Goal: Navigation & Orientation: Find specific page/section

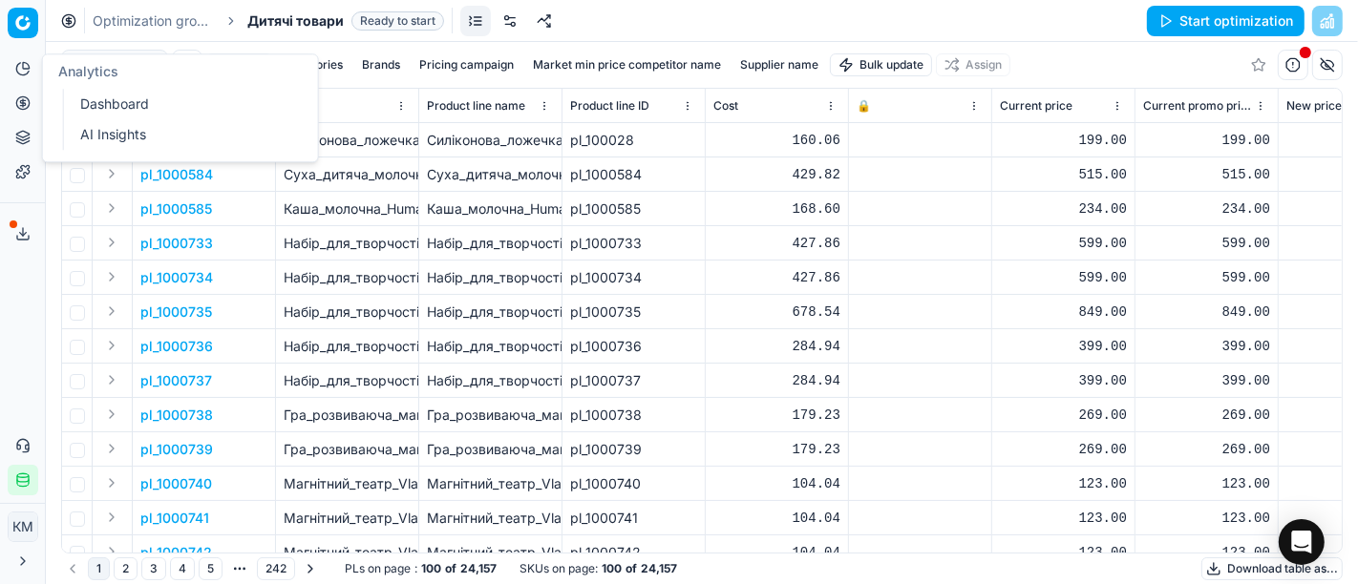
click at [123, 107] on link "Dashboard" at bounding box center [184, 104] width 222 height 27
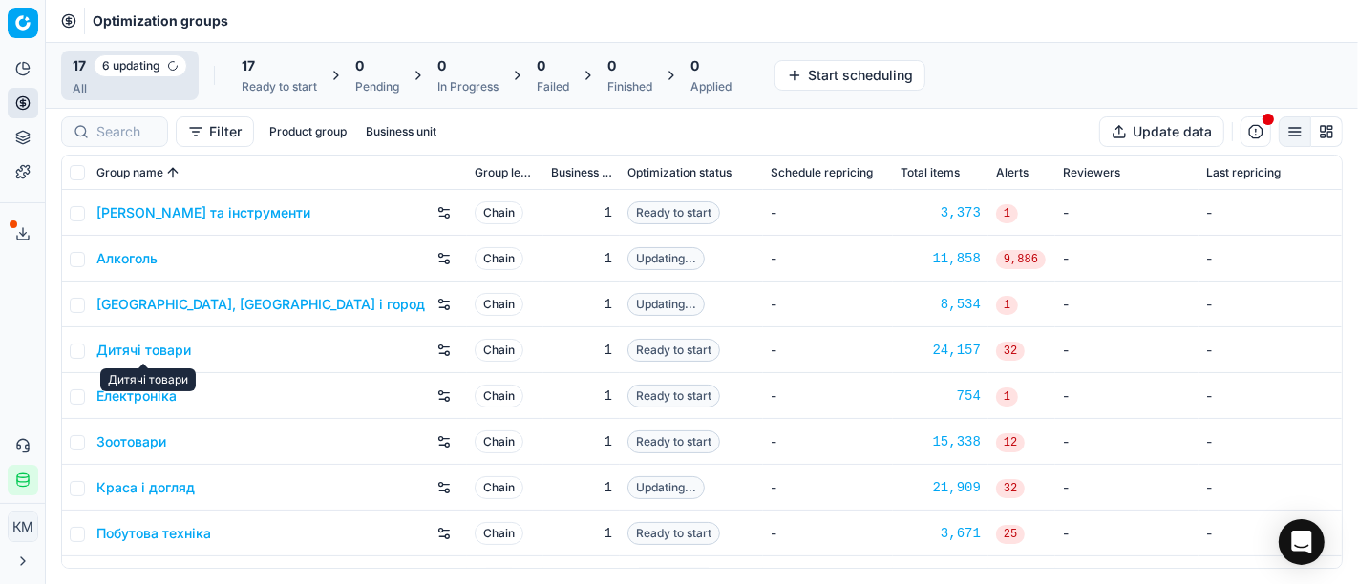
click at [144, 346] on link "Дитячі товари" at bounding box center [143, 350] width 95 height 19
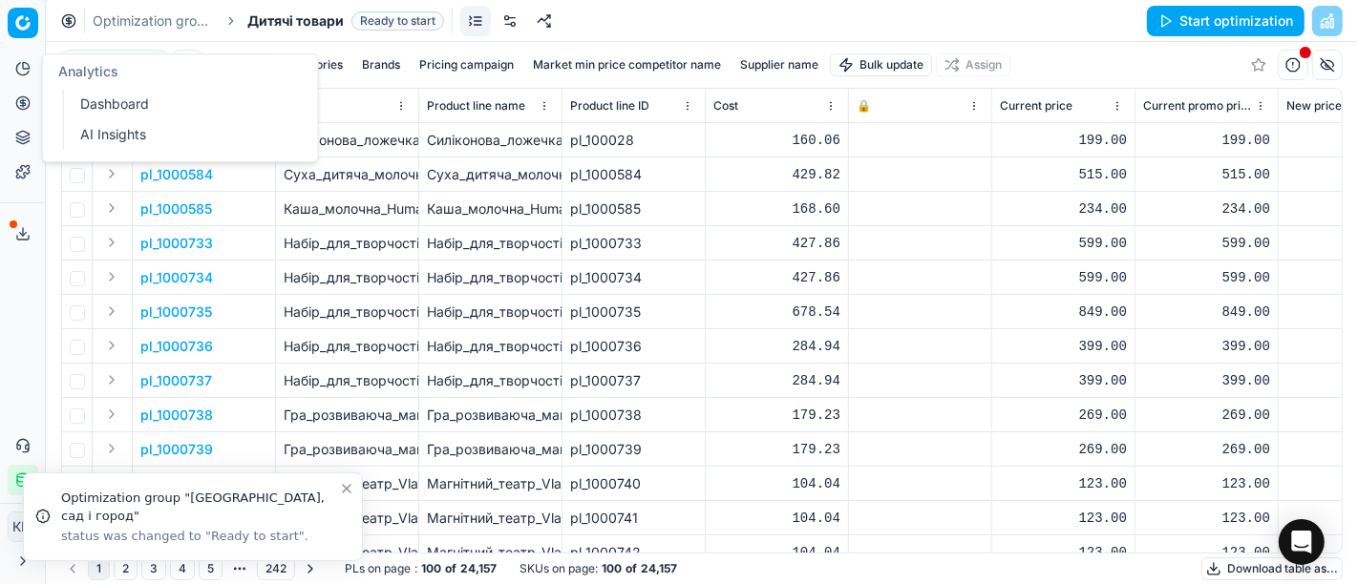
click at [124, 137] on link "AI Insights" at bounding box center [184, 134] width 222 height 27
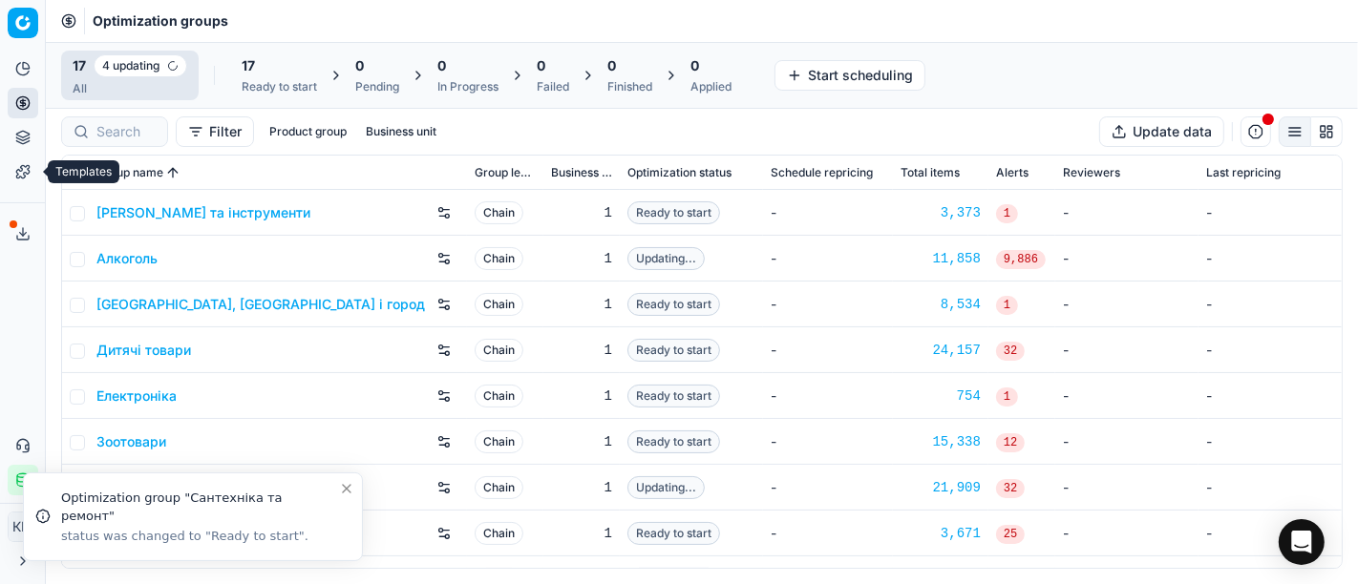
click at [15, 178] on icon at bounding box center [22, 171] width 15 height 15
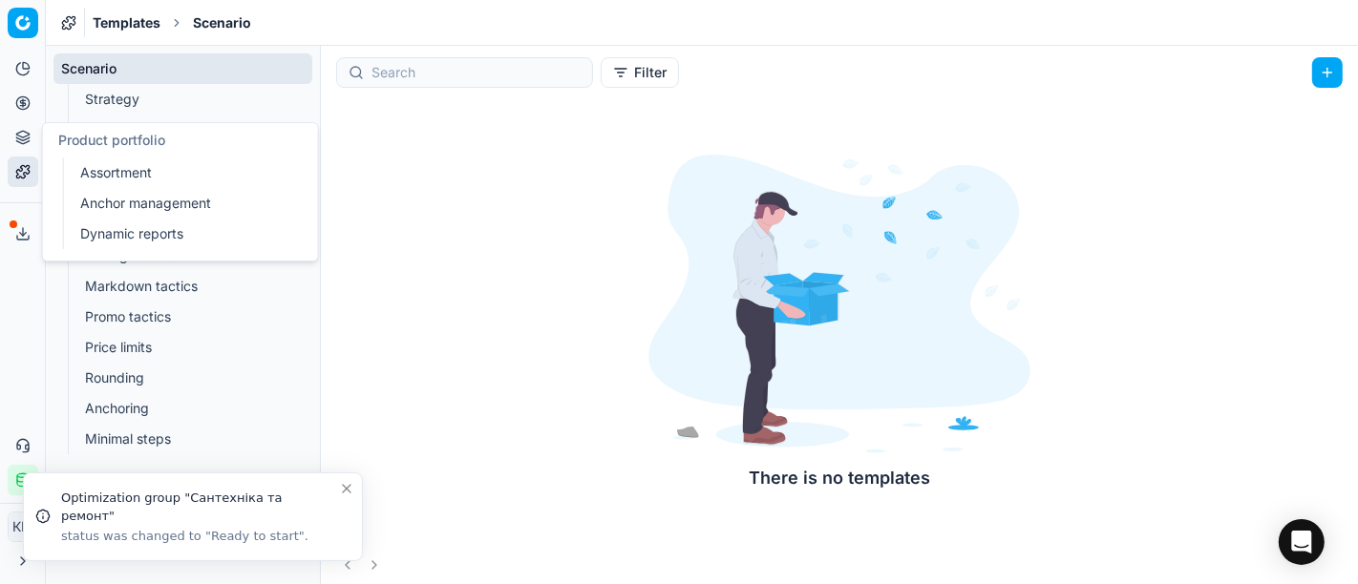
click at [27, 129] on button "Product portfolio" at bounding box center [23, 137] width 31 height 31
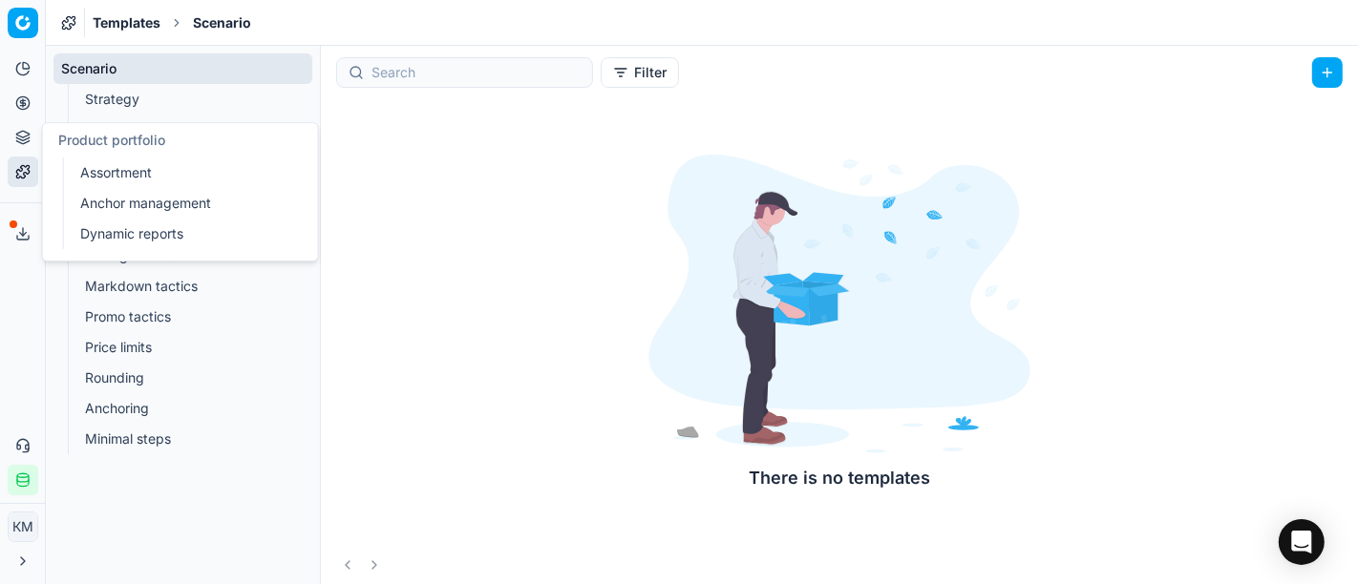
click at [136, 168] on link "Assortment" at bounding box center [184, 172] width 222 height 27
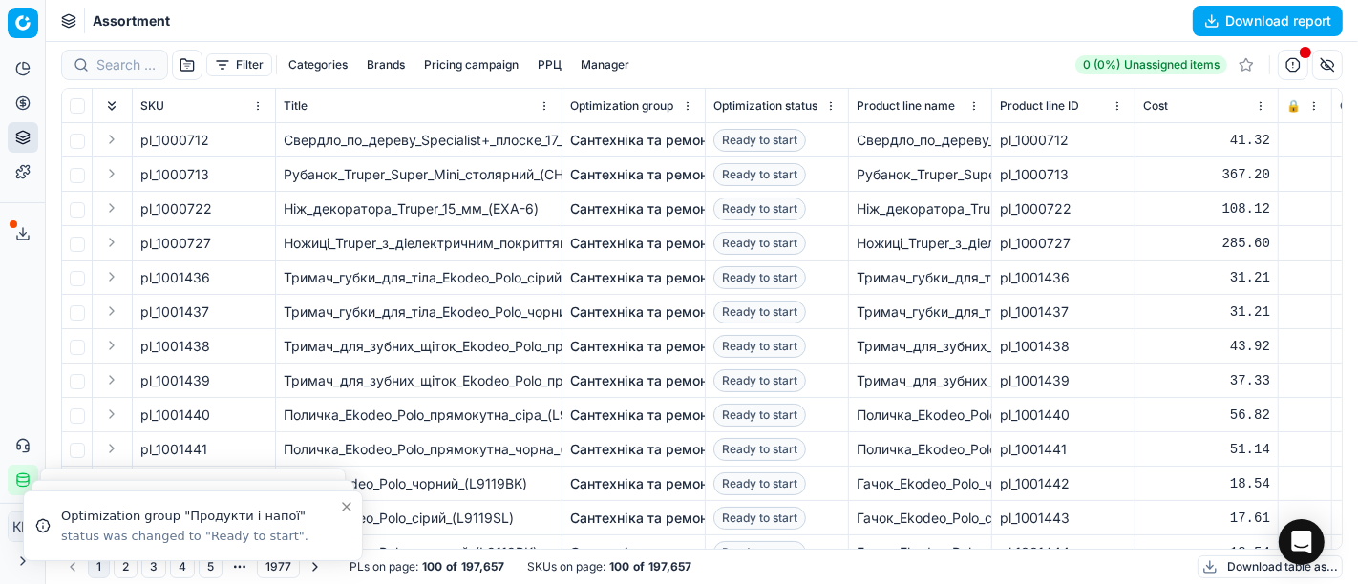
click at [306, 64] on button "Categories" at bounding box center [318, 64] width 74 height 23
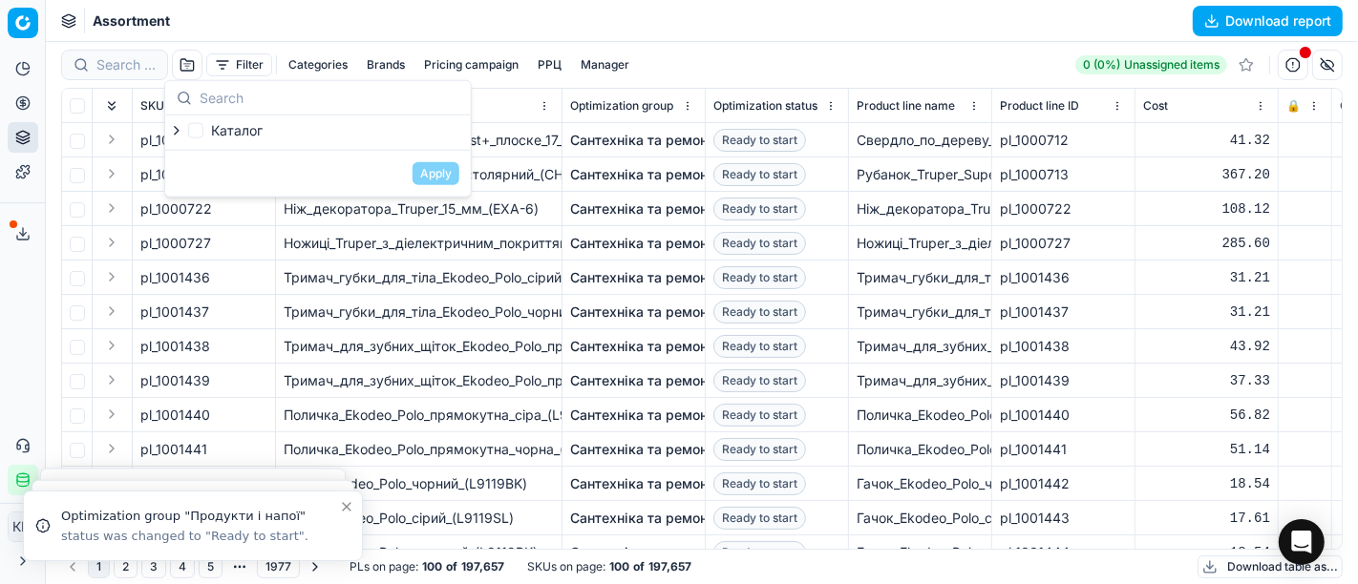
click at [382, 58] on button "Brands" at bounding box center [385, 64] width 53 height 23
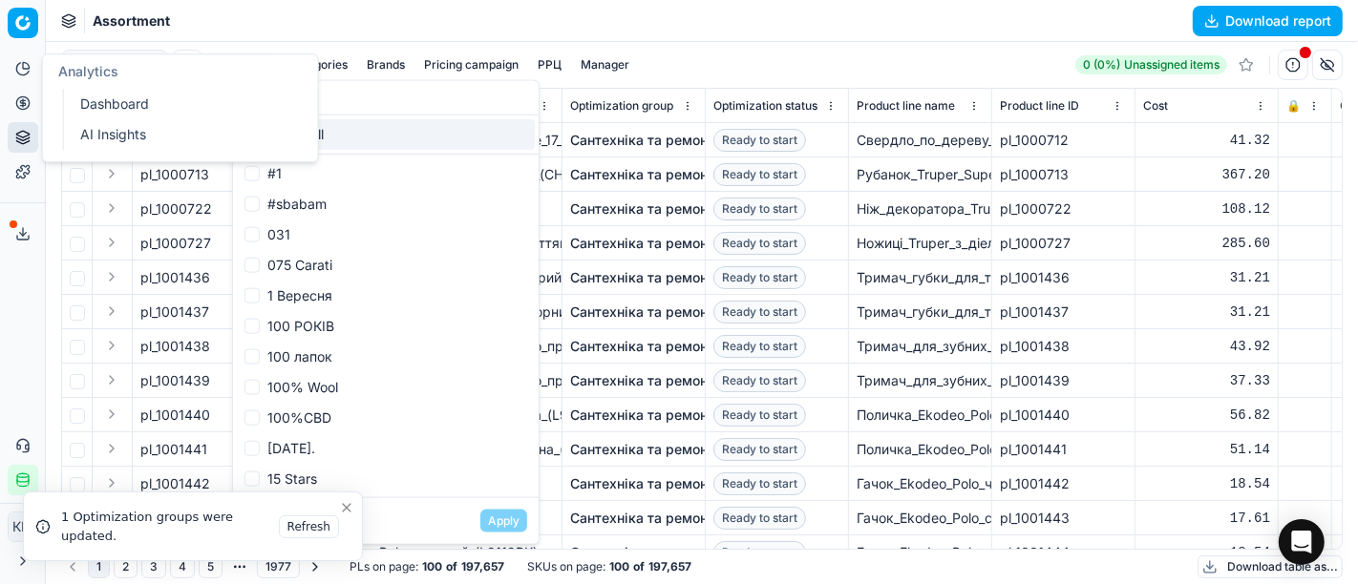
click at [32, 67] on button "Analytics" at bounding box center [23, 68] width 31 height 31
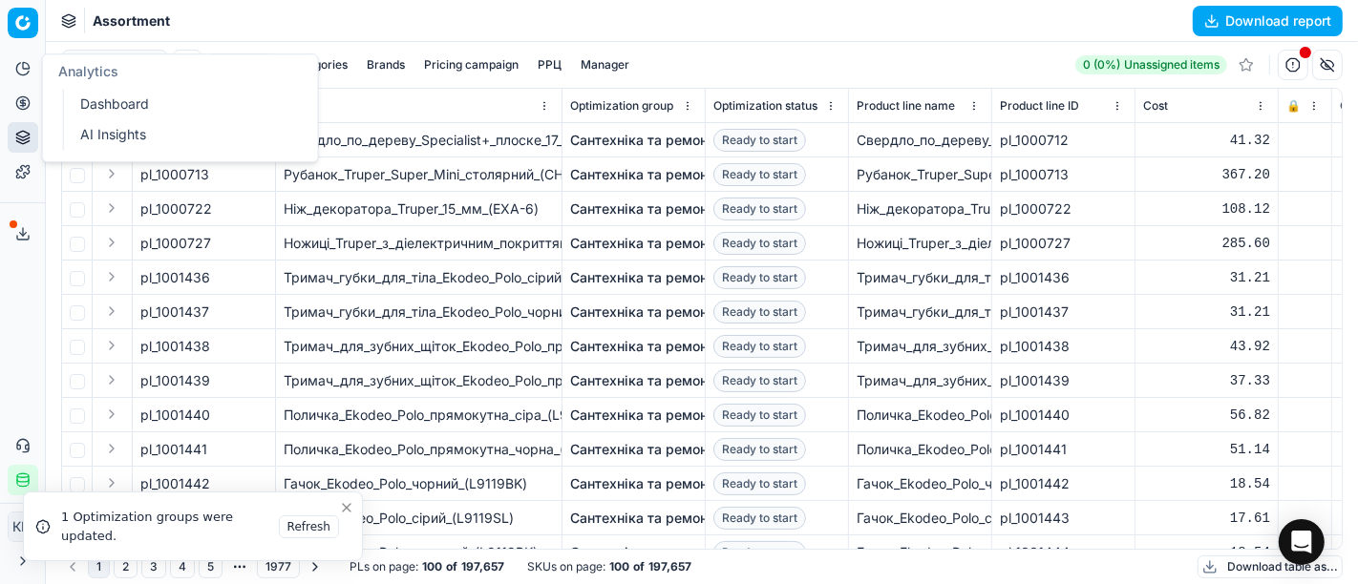
click at [122, 99] on link "Dashboard" at bounding box center [184, 104] width 222 height 27
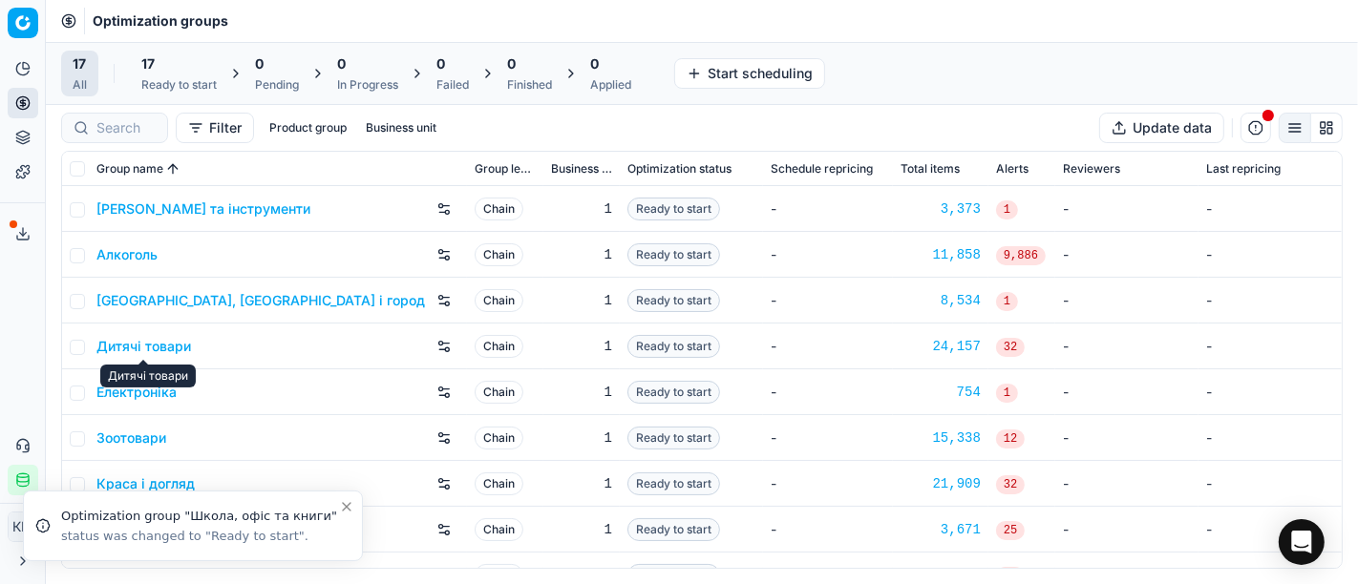
click at [122, 344] on link "Дитячі товари" at bounding box center [143, 346] width 95 height 19
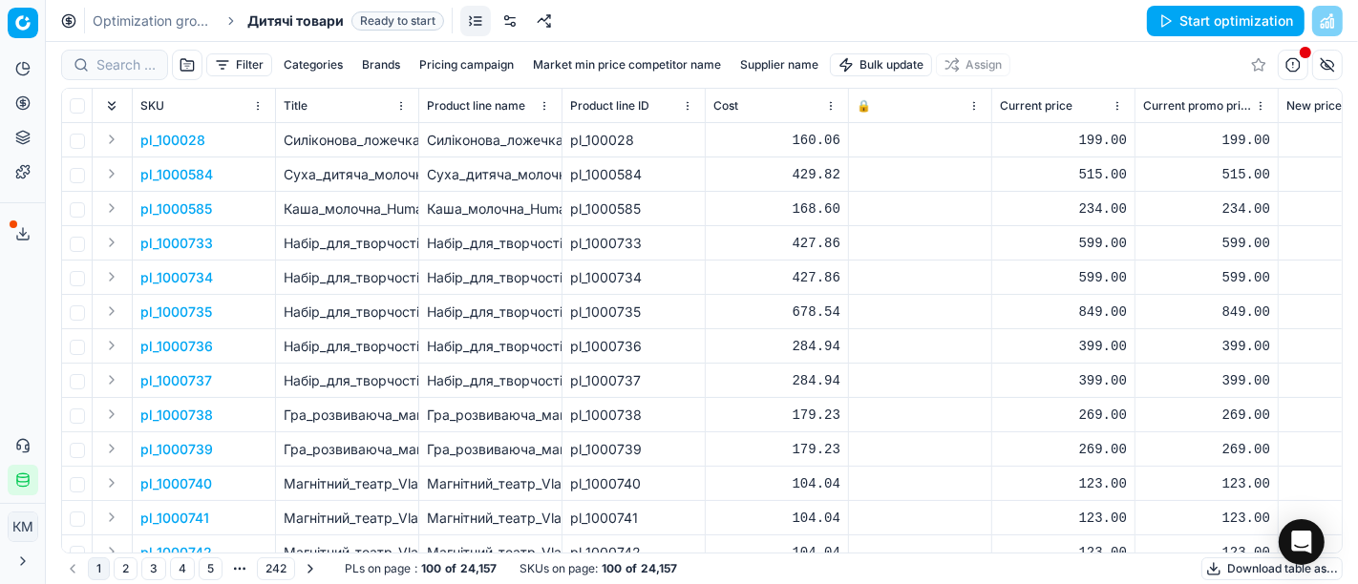
click at [481, 58] on button "Pricing campaign" at bounding box center [466, 64] width 110 height 23
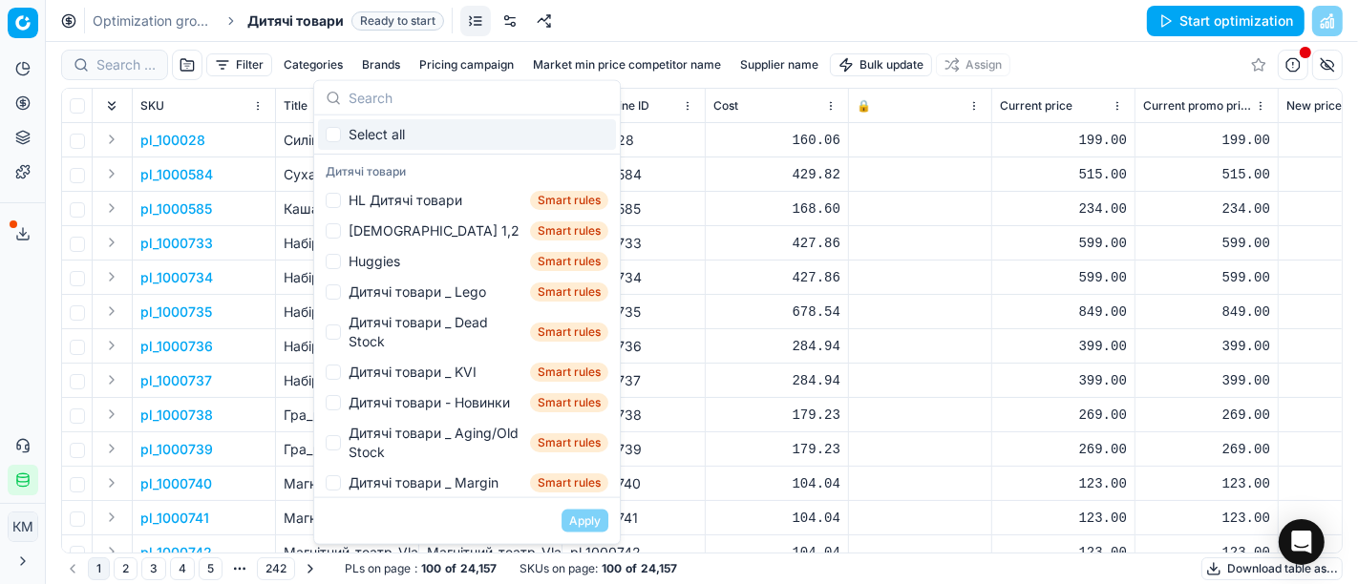
click at [313, 72] on button "Categories" at bounding box center [313, 64] width 74 height 23
